Goal: Navigation & Orientation: Find specific page/section

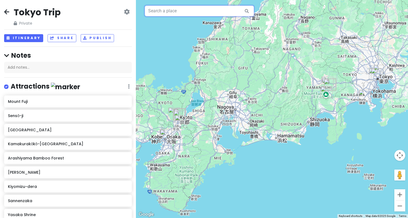
click at [171, 13] on input "text" at bounding box center [199, 10] width 109 height 11
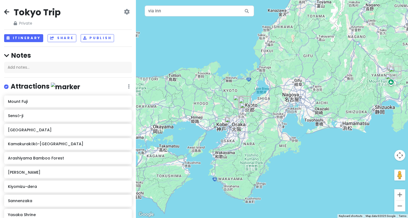
drag, startPoint x: 191, startPoint y: 148, endPoint x: 256, endPoint y: 136, distance: 66.3
click at [256, 136] on div at bounding box center [272, 109] width 272 height 218
click at [184, 12] on input "via inn" at bounding box center [199, 10] width 109 height 11
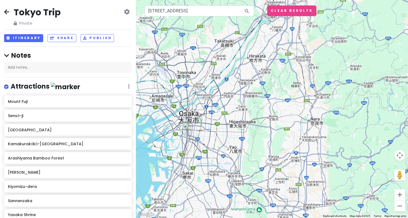
drag, startPoint x: 378, startPoint y: 200, endPoint x: 248, endPoint y: 199, distance: 129.4
click at [211, 184] on div at bounding box center [272, 109] width 272 height 218
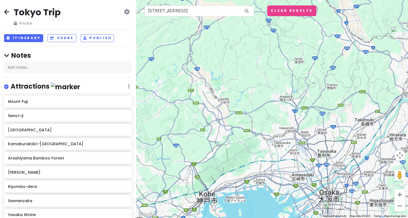
drag, startPoint x: 253, startPoint y: 122, endPoint x: 424, endPoint y: 202, distance: 189.5
click at [408, 202] on html "Tokyo Trip Private Change Dates Make a Copy Delete Trip Go Pro ⚡️ Give Feedback…" at bounding box center [204, 109] width 408 height 218
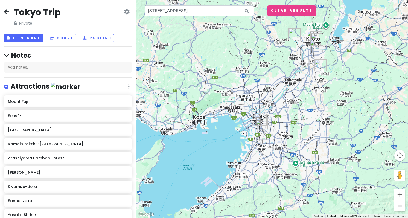
drag, startPoint x: 361, startPoint y: 195, endPoint x: 285, endPoint y: 150, distance: 87.8
click at [285, 150] on div at bounding box center [272, 109] width 272 height 218
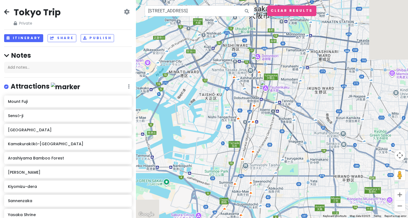
drag, startPoint x: 253, startPoint y: 90, endPoint x: 305, endPoint y: 160, distance: 86.8
click at [305, 160] on div at bounding box center [272, 109] width 272 height 218
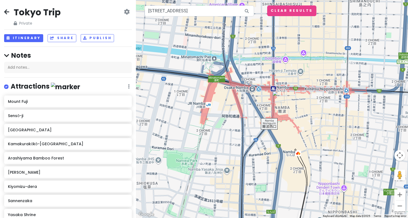
drag, startPoint x: 257, startPoint y: 70, endPoint x: 339, endPoint y: 175, distance: 132.8
click at [339, 175] on div at bounding box center [272, 109] width 272 height 218
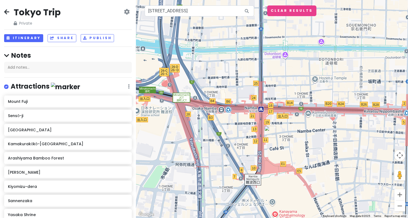
drag, startPoint x: 263, startPoint y: 112, endPoint x: 302, endPoint y: 210, distance: 105.9
click at [302, 210] on div at bounding box center [272, 109] width 272 height 218
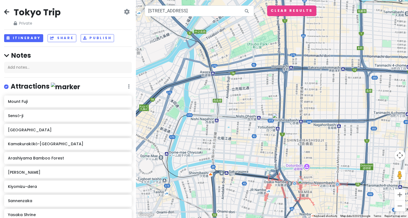
drag, startPoint x: 261, startPoint y: 99, endPoint x: 285, endPoint y: 140, distance: 47.6
click at [285, 140] on div at bounding box center [272, 109] width 272 height 218
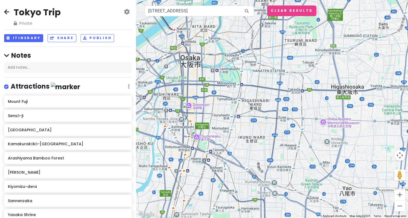
drag, startPoint x: 298, startPoint y: 108, endPoint x: 207, endPoint y: 94, distance: 92.7
click at [207, 94] on div at bounding box center [272, 109] width 272 height 218
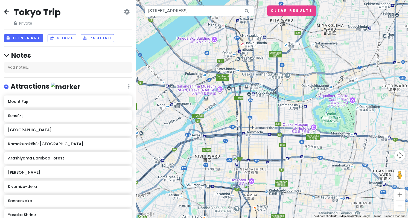
drag, startPoint x: 197, startPoint y: 106, endPoint x: 282, endPoint y: 184, distance: 115.0
click at [282, 184] on div at bounding box center [272, 109] width 272 height 218
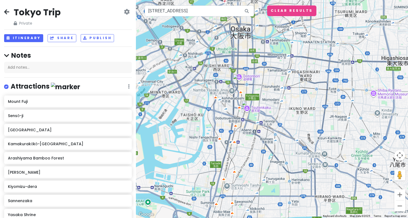
drag, startPoint x: 280, startPoint y: 175, endPoint x: 250, endPoint y: 70, distance: 108.7
click at [250, 70] on div at bounding box center [272, 109] width 272 height 218
click at [166, 12] on input "[STREET_ADDRESS]" at bounding box center [199, 10] width 109 height 11
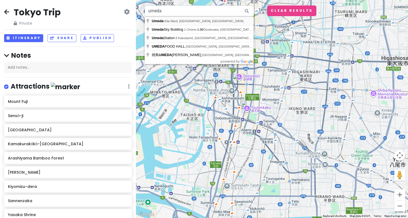
type input "Umeda, [GEOGRAPHIC_DATA], [GEOGRAPHIC_DATA], [GEOGRAPHIC_DATA]"
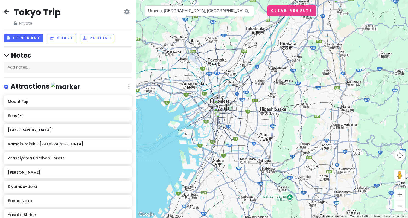
drag, startPoint x: 298, startPoint y: 132, endPoint x: 230, endPoint y: 87, distance: 80.9
click at [230, 87] on div "To navigate, press the arrow keys." at bounding box center [272, 109] width 272 height 218
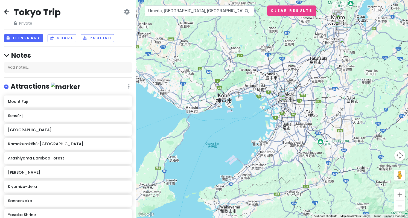
drag, startPoint x: 335, startPoint y: 60, endPoint x: 310, endPoint y: 135, distance: 78.6
click at [310, 135] on div at bounding box center [272, 109] width 272 height 218
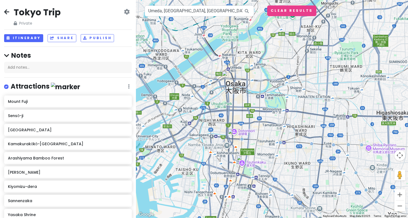
drag, startPoint x: 250, startPoint y: 149, endPoint x: 262, endPoint y: 133, distance: 20.0
click at [262, 133] on div at bounding box center [272, 109] width 272 height 218
